Goal: Task Accomplishment & Management: Manage account settings

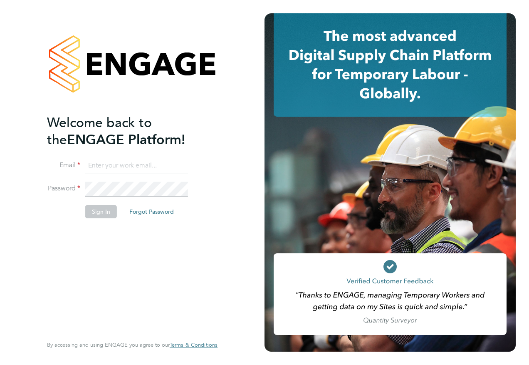
type input "Emma.Wood1@ncclondon.ac.uk"
click at [97, 209] on button "Sign In" at bounding box center [101, 211] width 32 height 13
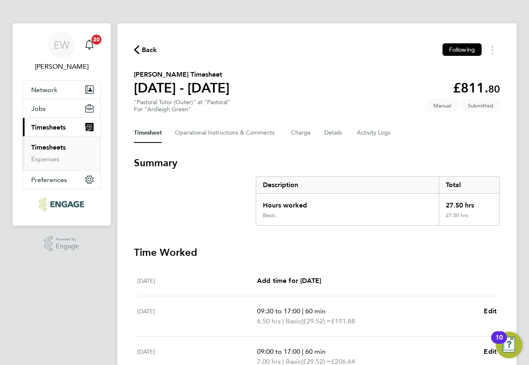
click at [274, 5] on ng-component "Back Following [PERSON_NAME] Timesheet [DATE] - [DATE] £811. 80 "Pastoral Tutor…" at bounding box center [317, 289] width 400 height 578
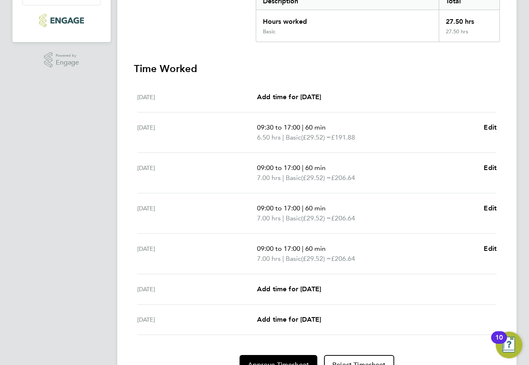
scroll to position [227, 0]
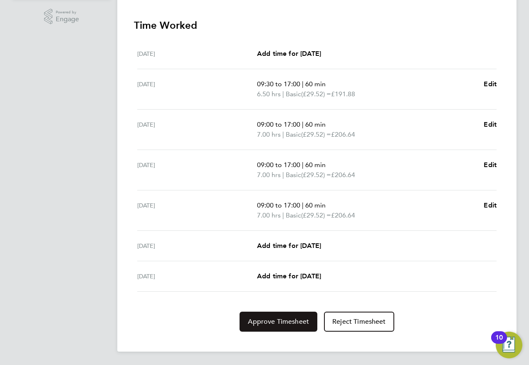
click at [280, 327] on button "Approve Timesheet" at bounding box center [279, 321] width 78 height 20
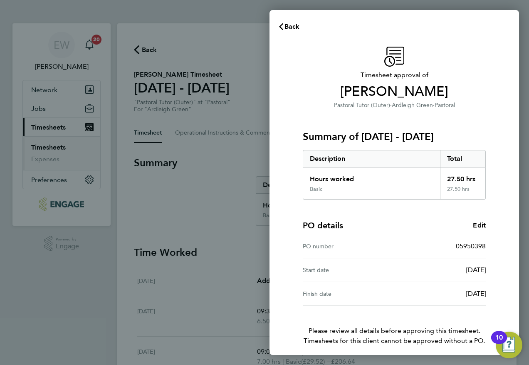
click at [42, 148] on div "Back Timesheet approval of [PERSON_NAME] Pastoral Tutor (Outer) · [GEOGRAPHIC_D…" at bounding box center [264, 182] width 529 height 365
click at [286, 23] on span "Back" at bounding box center [292, 26] width 15 height 8
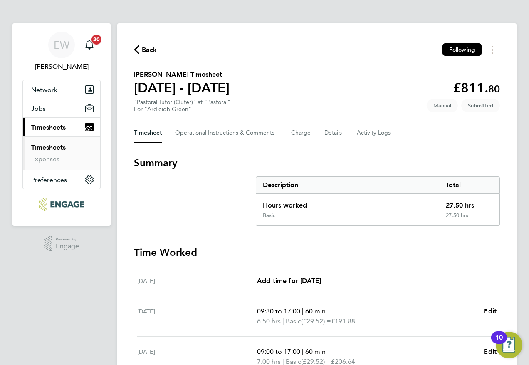
click at [49, 149] on link "Timesheets" at bounding box center [48, 147] width 35 height 8
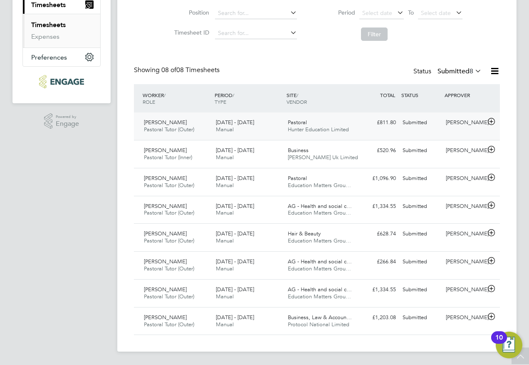
click at [331, 125] on div "Pastoral Hunter Education Limited" at bounding box center [321, 126] width 72 height 21
